Goal: Information Seeking & Learning: Find specific page/section

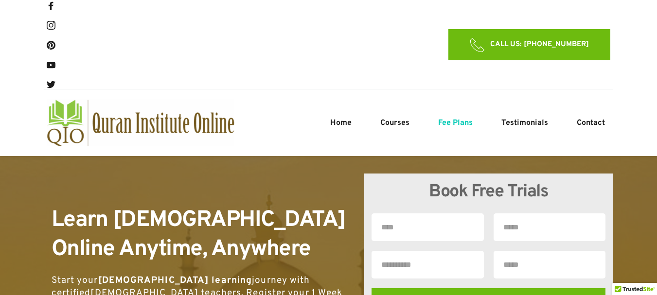
click at [466, 129] on span "Fee Plans" at bounding box center [455, 123] width 35 height 12
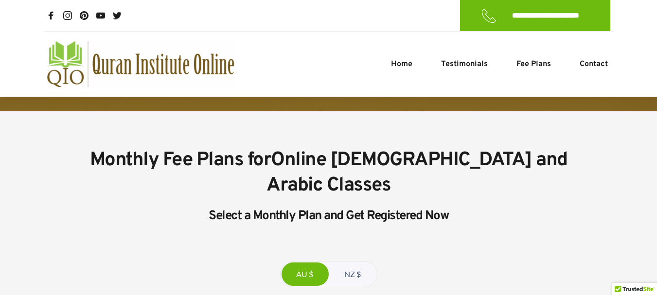
scroll to position [136, 0]
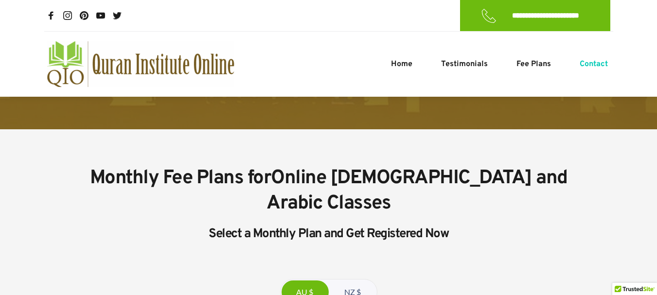
click at [588, 59] on span "Contact" at bounding box center [593, 64] width 28 height 12
click at [591, 63] on span "Contact" at bounding box center [593, 64] width 28 height 12
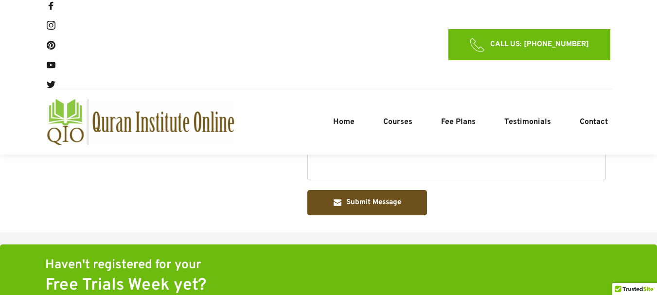
scroll to position [460, 0]
